Goal: Task Accomplishment & Management: Complete application form

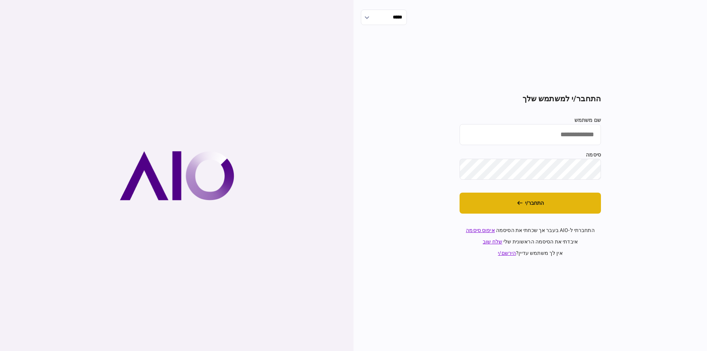
type input "*********"
click at [553, 205] on button "התחבר/י" at bounding box center [529, 203] width 141 height 21
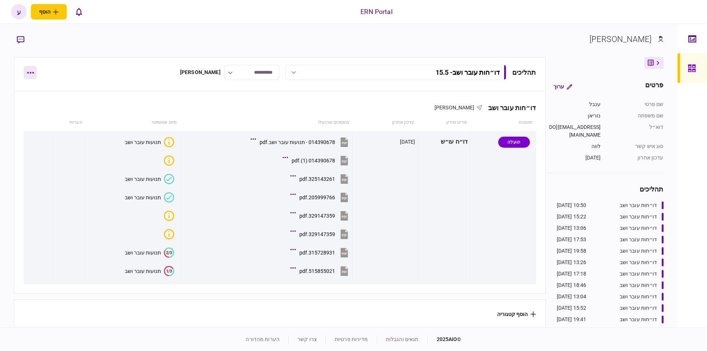
click at [25, 77] on button "button" at bounding box center [30, 72] width 13 height 13
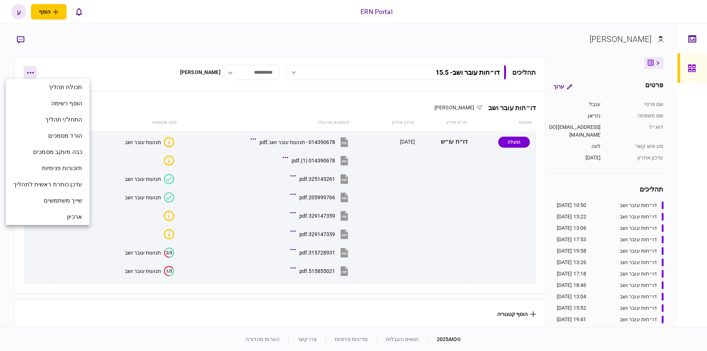
click at [29, 74] on div at bounding box center [353, 175] width 707 height 351
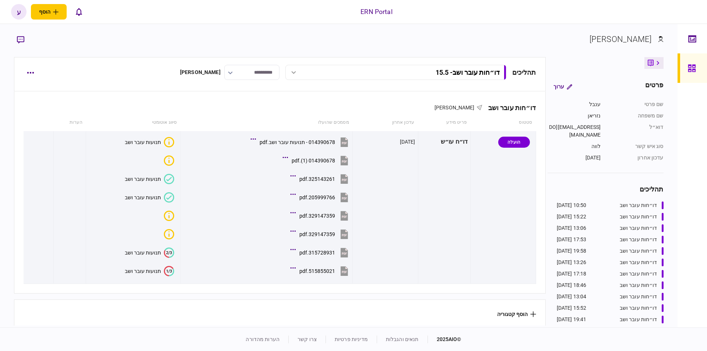
click at [29, 74] on button "button" at bounding box center [30, 72] width 13 height 13
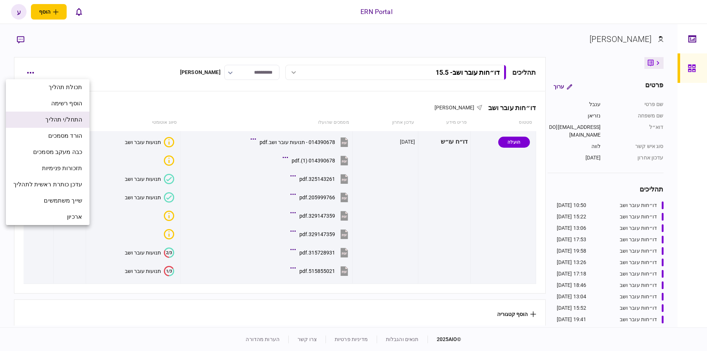
click at [78, 120] on span "התחל/י תהליך" at bounding box center [63, 119] width 37 height 9
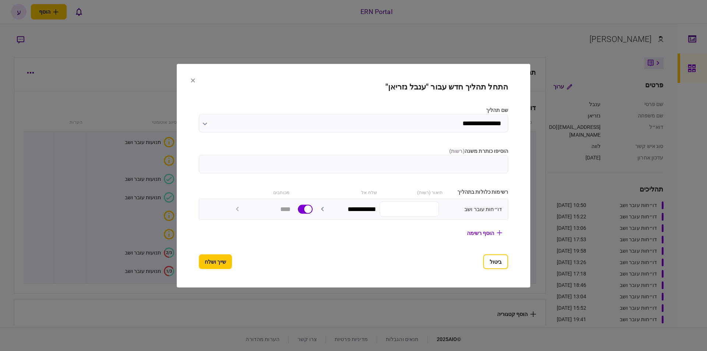
click at [363, 169] on input "הוסיפו כותרת משנה ( רשות )" at bounding box center [353, 164] width 309 height 18
type input "****"
click at [207, 265] on button "שייך ושלח" at bounding box center [215, 261] width 33 height 15
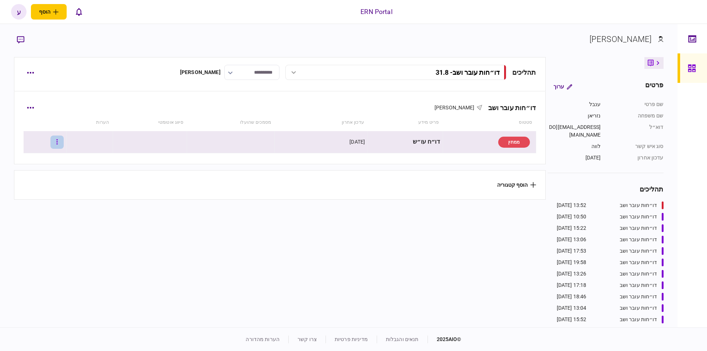
click at [64, 145] on button "button" at bounding box center [56, 141] width 13 height 13
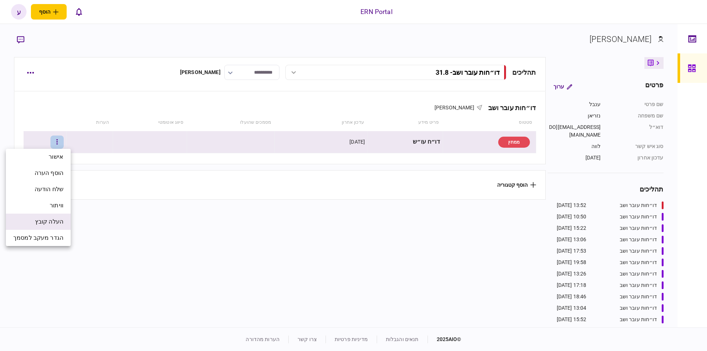
click at [56, 228] on li "העלה קובץ" at bounding box center [38, 222] width 65 height 16
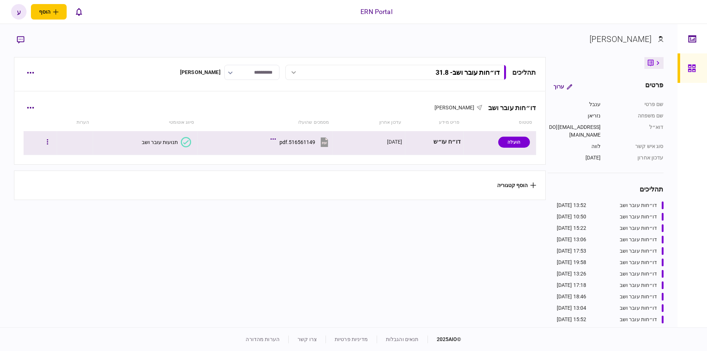
click at [174, 142] on div "תנועות עובר ושב" at bounding box center [160, 142] width 36 height 6
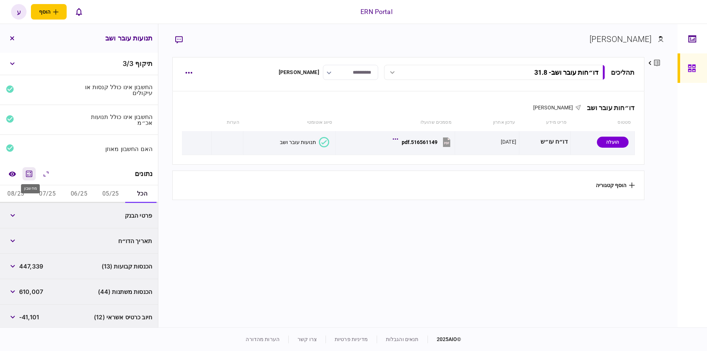
click at [34, 172] on icon "מחשבון" at bounding box center [29, 173] width 9 height 9
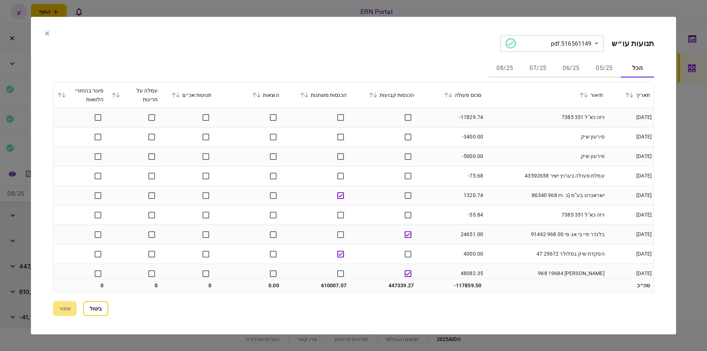
click at [586, 68] on button "06/25" at bounding box center [570, 69] width 33 height 18
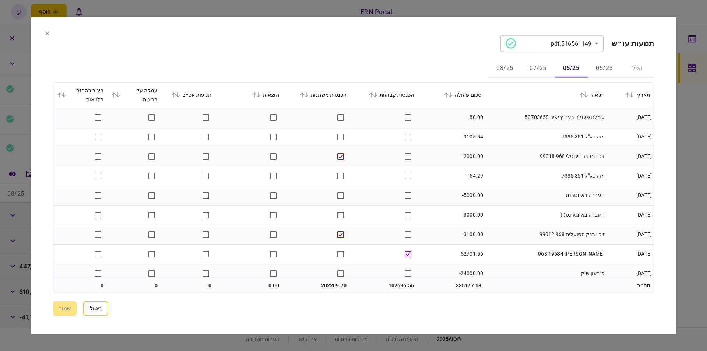
click at [578, 67] on button "06/25" at bounding box center [570, 69] width 33 height 18
click at [456, 98] on div "סכום פעולה" at bounding box center [451, 94] width 60 height 9
click at [452, 92] on icon at bounding box center [450, 94] width 4 height 5
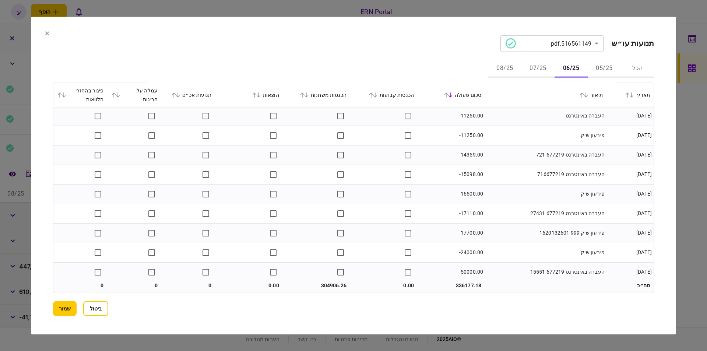
scroll to position [631, 0]
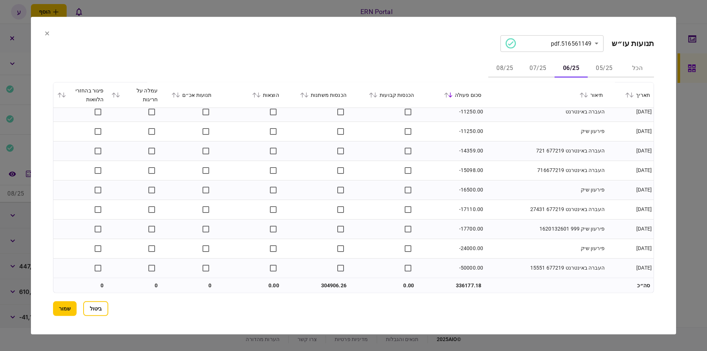
click at [535, 70] on button "07/25" at bounding box center [537, 69] width 33 height 18
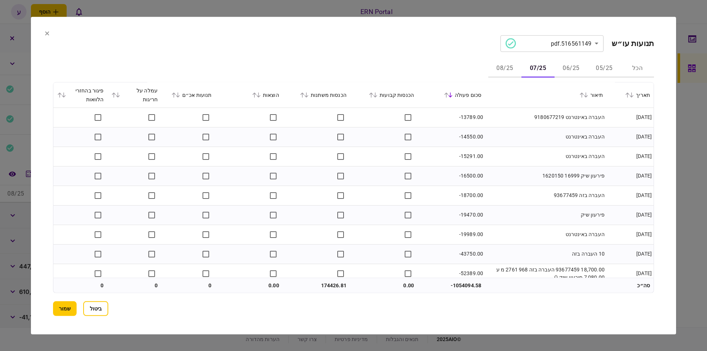
scroll to position [768, 0]
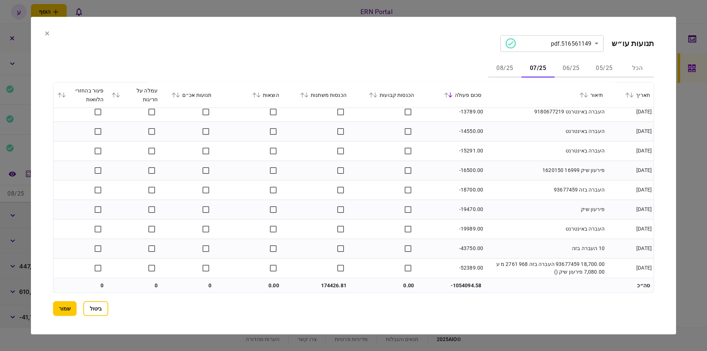
click at [510, 74] on button "08/25" at bounding box center [504, 69] width 33 height 18
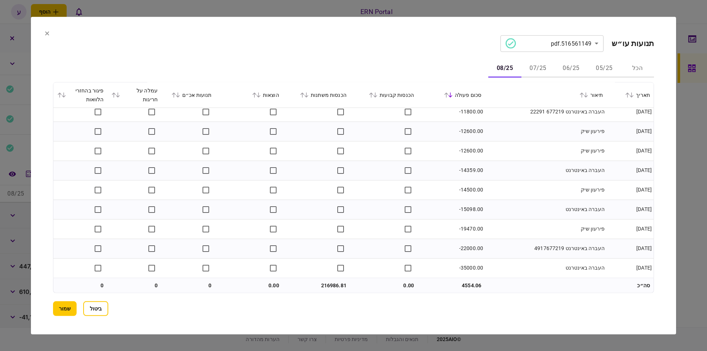
scroll to position [416, 0]
click at [64, 314] on button "שמור" at bounding box center [65, 308] width 24 height 15
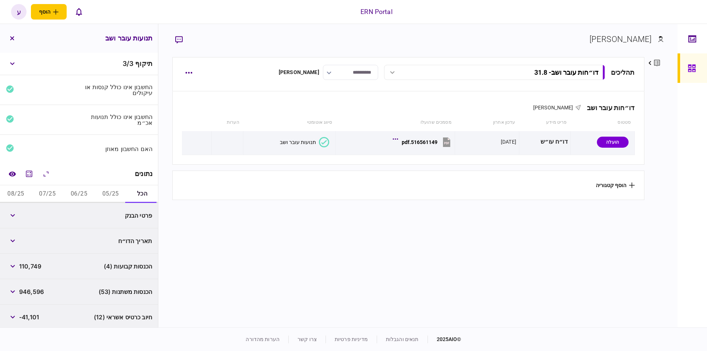
click at [69, 191] on button "06/25" at bounding box center [79, 194] width 32 height 18
click at [25, 218] on span "304,906" at bounding box center [31, 215] width 25 height 9
copy span "304,906"
click at [27, 236] on span "-9,658" at bounding box center [29, 240] width 20 height 9
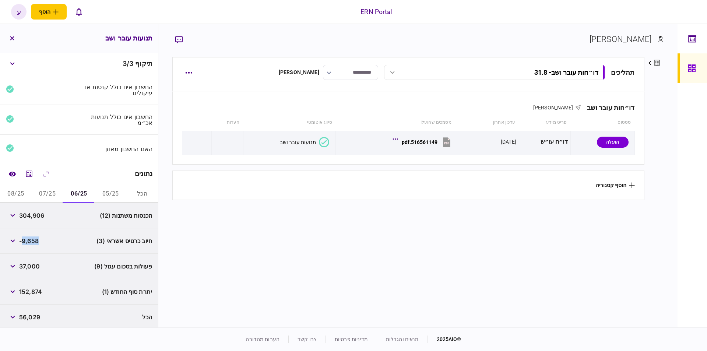
click at [27, 236] on span "-9,658" at bounding box center [29, 240] width 20 height 9
click at [41, 292] on span "152,874" at bounding box center [30, 291] width 23 height 9
copy span "152,874"
click at [37, 194] on button "07/25" at bounding box center [48, 194] width 32 height 18
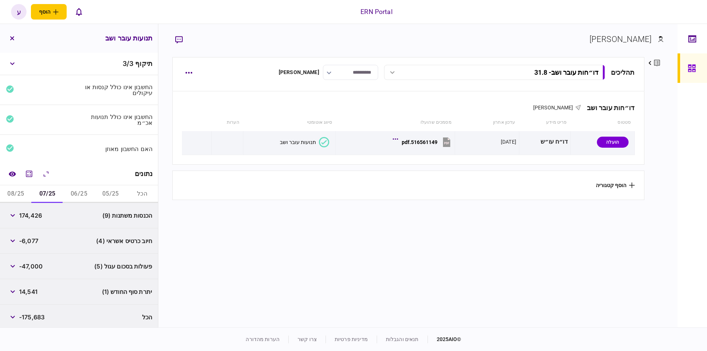
click at [32, 215] on span "174,426" at bounding box center [30, 215] width 23 height 9
copy span "174,426"
click at [32, 294] on span "14,541" at bounding box center [28, 291] width 18 height 9
click at [33, 292] on span "14,541" at bounding box center [28, 291] width 18 height 9
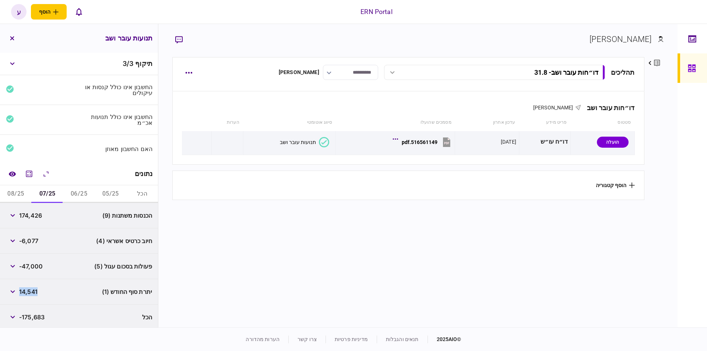
click at [33, 292] on span "14,541" at bounding box center [28, 291] width 18 height 9
copy span "14,541"
click at [24, 193] on button "08/25" at bounding box center [16, 194] width 32 height 18
click at [27, 213] on span "216,986" at bounding box center [30, 215] width 23 height 9
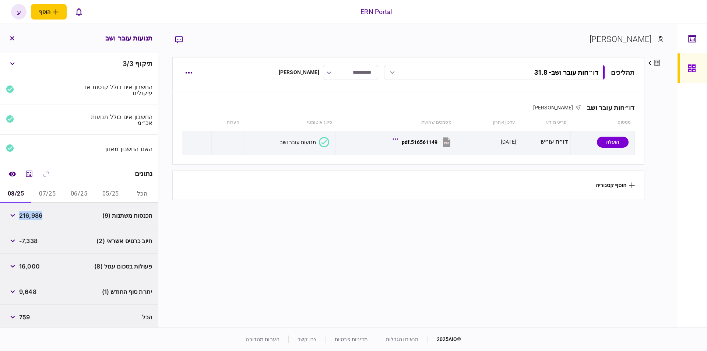
copy span "216,986"
click at [31, 292] on span "9,648" at bounding box center [27, 291] width 17 height 9
copy span "9,648"
click at [50, 188] on button "07/25" at bounding box center [48, 194] width 32 height 18
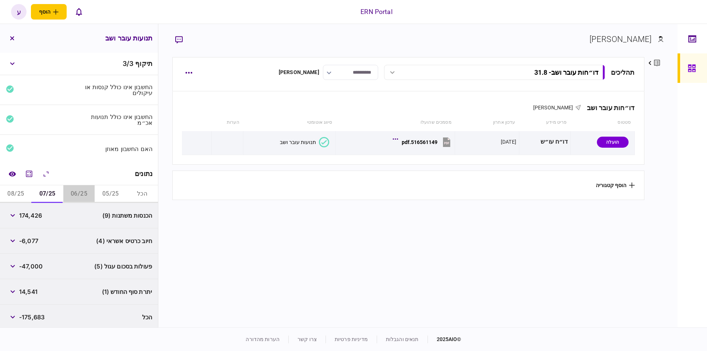
click at [78, 190] on button "06/25" at bounding box center [79, 194] width 32 height 18
click at [60, 190] on button "07/25" at bounding box center [48, 194] width 32 height 18
click at [11, 33] on button "button" at bounding box center [12, 38] width 13 height 13
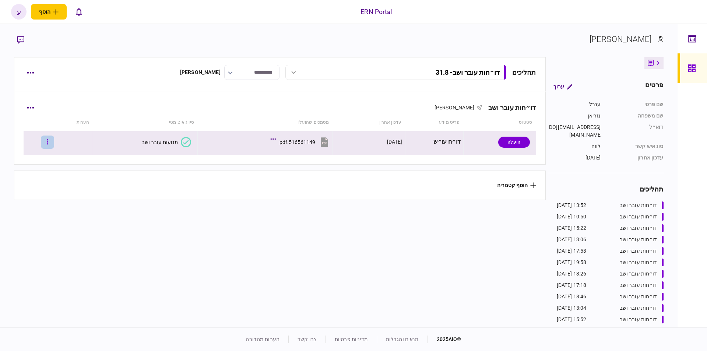
click at [48, 144] on icon "button" at bounding box center [47, 141] width 1 height 7
click at [44, 141] on div at bounding box center [353, 175] width 707 height 351
click at [50, 144] on button "button" at bounding box center [47, 141] width 13 height 13
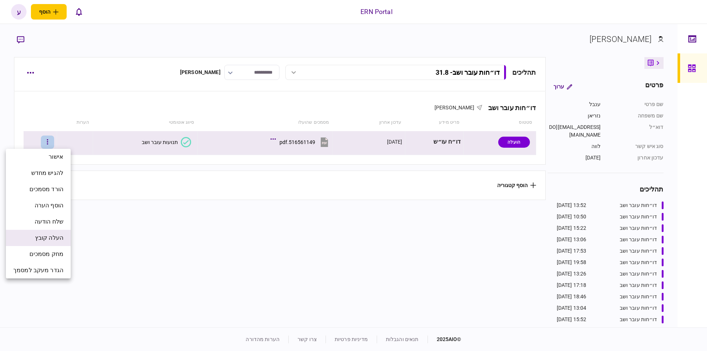
click at [64, 242] on li "העלה קובץ" at bounding box center [38, 238] width 65 height 16
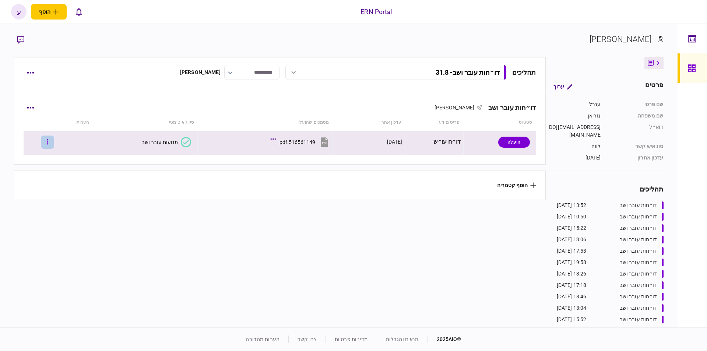
click at [50, 145] on button "button" at bounding box center [47, 141] width 13 height 13
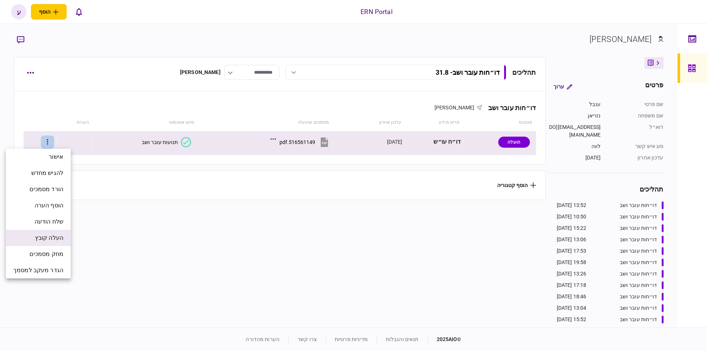
click at [59, 238] on span "העלה קובץ" at bounding box center [49, 237] width 28 height 9
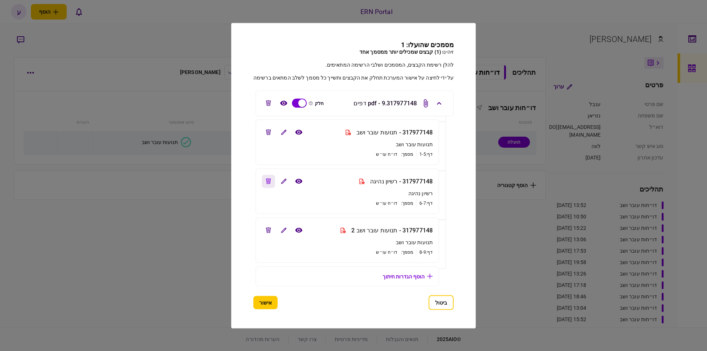
click at [266, 181] on icon "edit file" at bounding box center [268, 182] width 5 height 6
click at [264, 305] on button "אישור" at bounding box center [265, 302] width 24 height 13
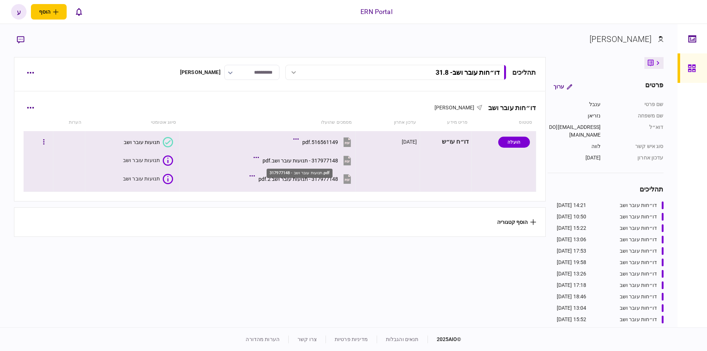
click at [294, 162] on div "317977148 - תנועות עובר ושב.pdf" at bounding box center [299, 161] width 75 height 6
click at [301, 175] on button "317977148 - תנועות עובר ושב 2.pdf" at bounding box center [302, 178] width 102 height 17
click at [148, 161] on div "תנועות עובר ושב" at bounding box center [141, 161] width 36 height 6
